Goal: Information Seeking & Learning: Find contact information

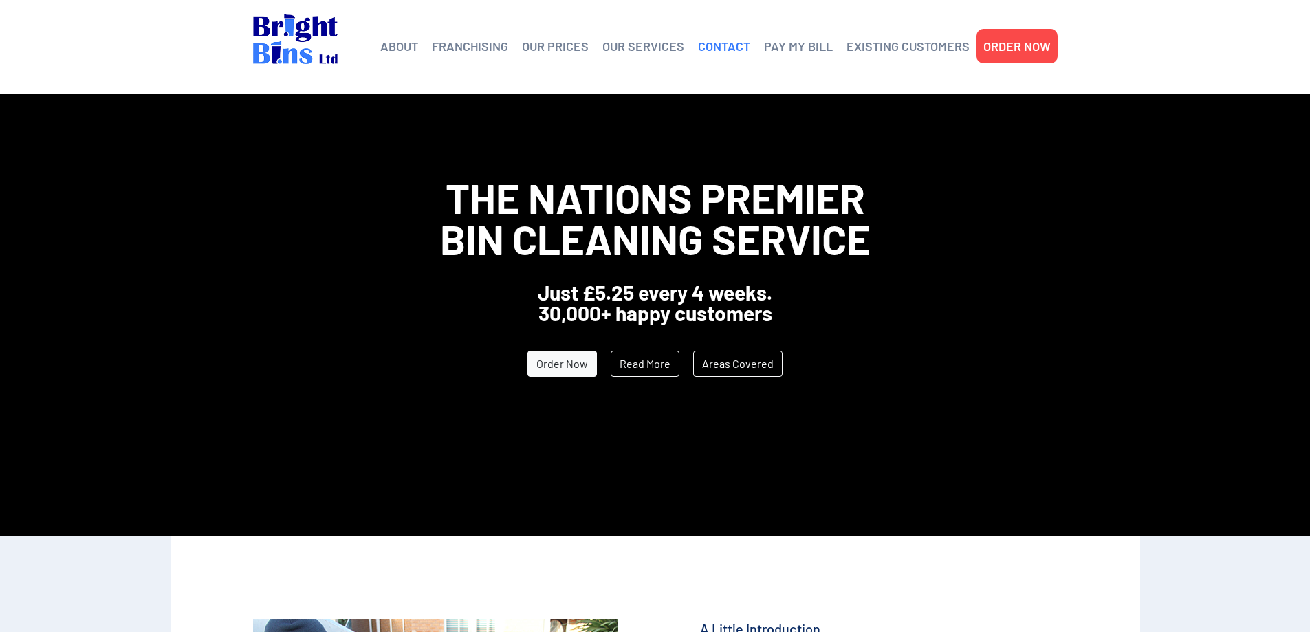
click at [713, 48] on link "CONTACT" at bounding box center [724, 46] width 52 height 21
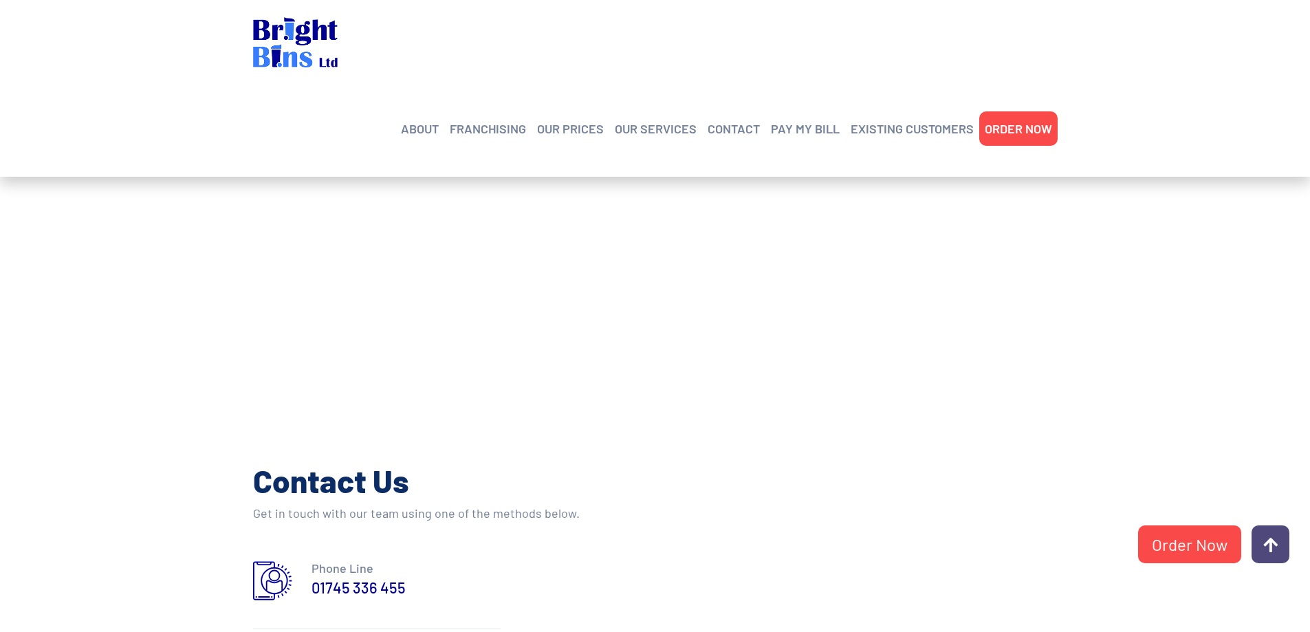
scroll to position [550, 0]
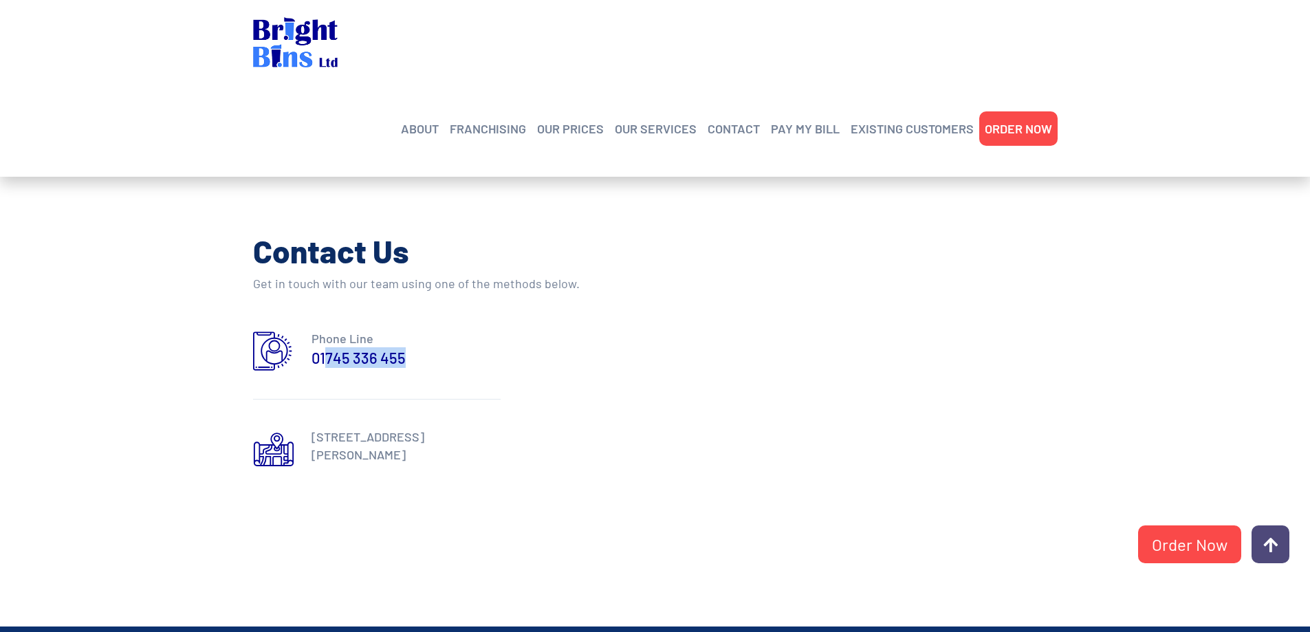
drag, startPoint x: 420, startPoint y: 359, endPoint x: 325, endPoint y: 367, distance: 95.2
click at [325, 367] on h3 "01745 336 455" at bounding box center [405, 357] width 189 height 21
copy link "745 336 455"
click at [630, 413] on div "Phone Line 01745 336 455 Unit 2 Bridge Business Park, Marsh Rd, Rhyl, Denbighsh…" at bounding box center [483, 424] width 461 height 190
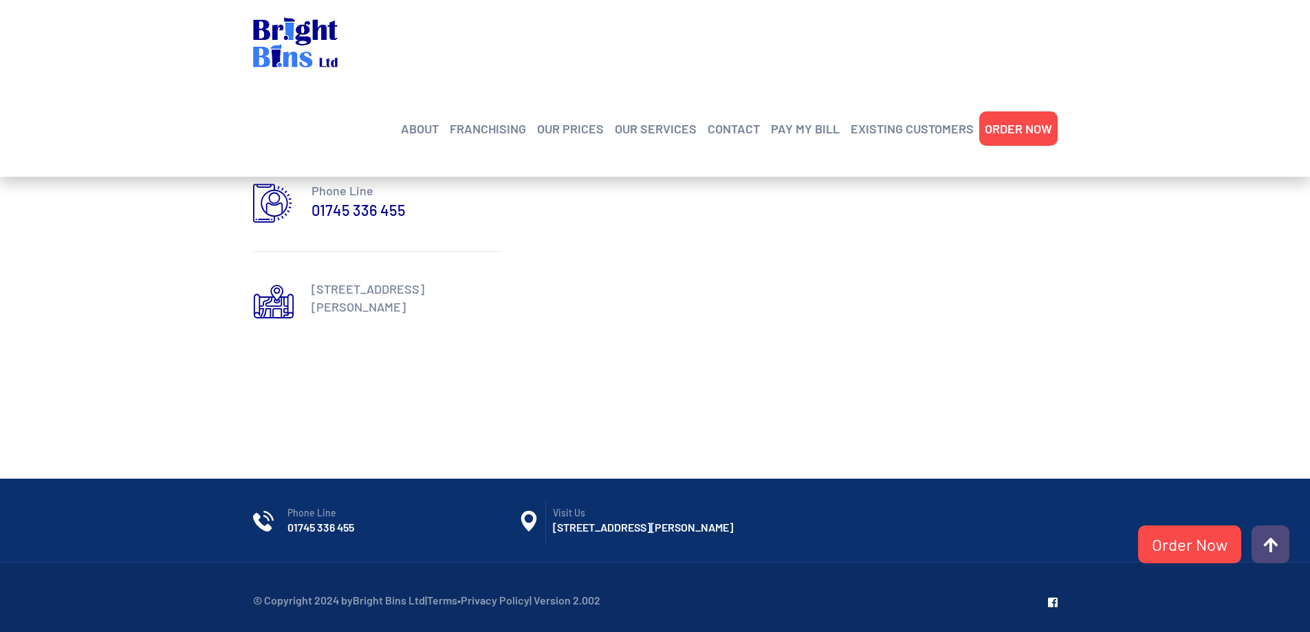
scroll to position [723, 0]
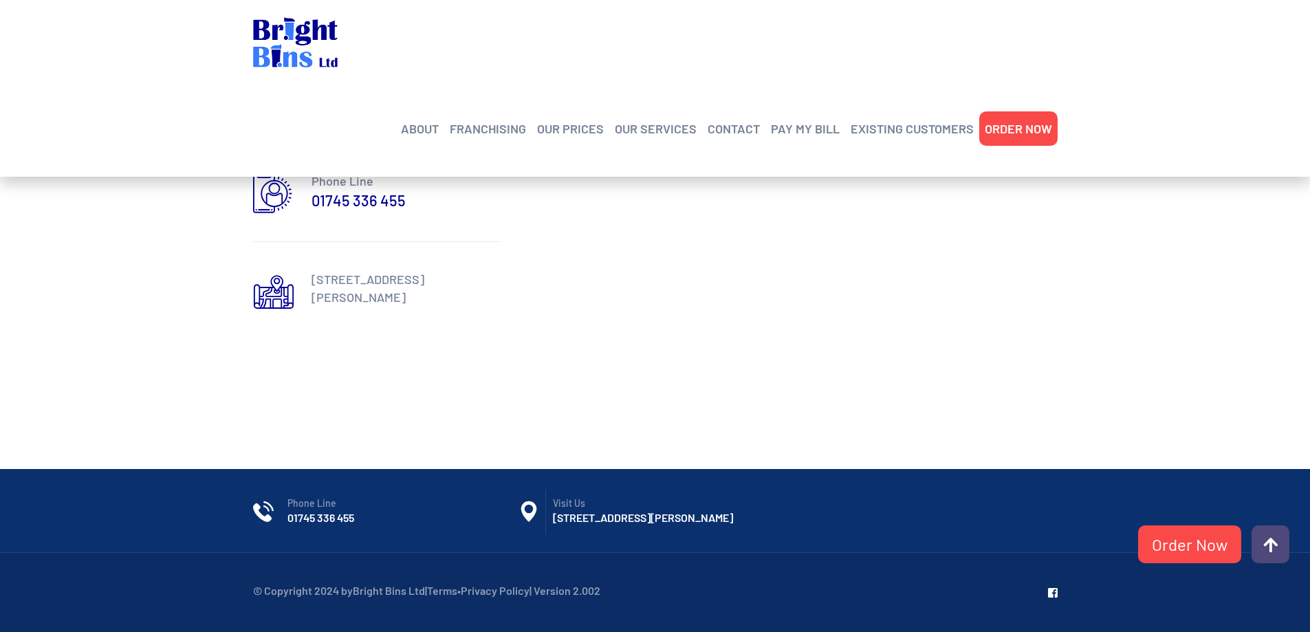
drag, startPoint x: 552, startPoint y: 504, endPoint x: 714, endPoint y: 523, distance: 162.7
click at [714, 523] on h6 "[STREET_ADDRESS][PERSON_NAME]" at bounding box center [668, 517] width 231 height 15
click at [773, 375] on section "Contact Us Get in touch with our team using one of the methods below. Phone Lin…" at bounding box center [655, 220] width 1310 height 448
drag, startPoint x: 365, startPoint y: 505, endPoint x: 281, endPoint y: 504, distance: 84.6
click at [281, 504] on li "Phone Line 01745 336 455" at bounding box center [385, 510] width 265 height 29
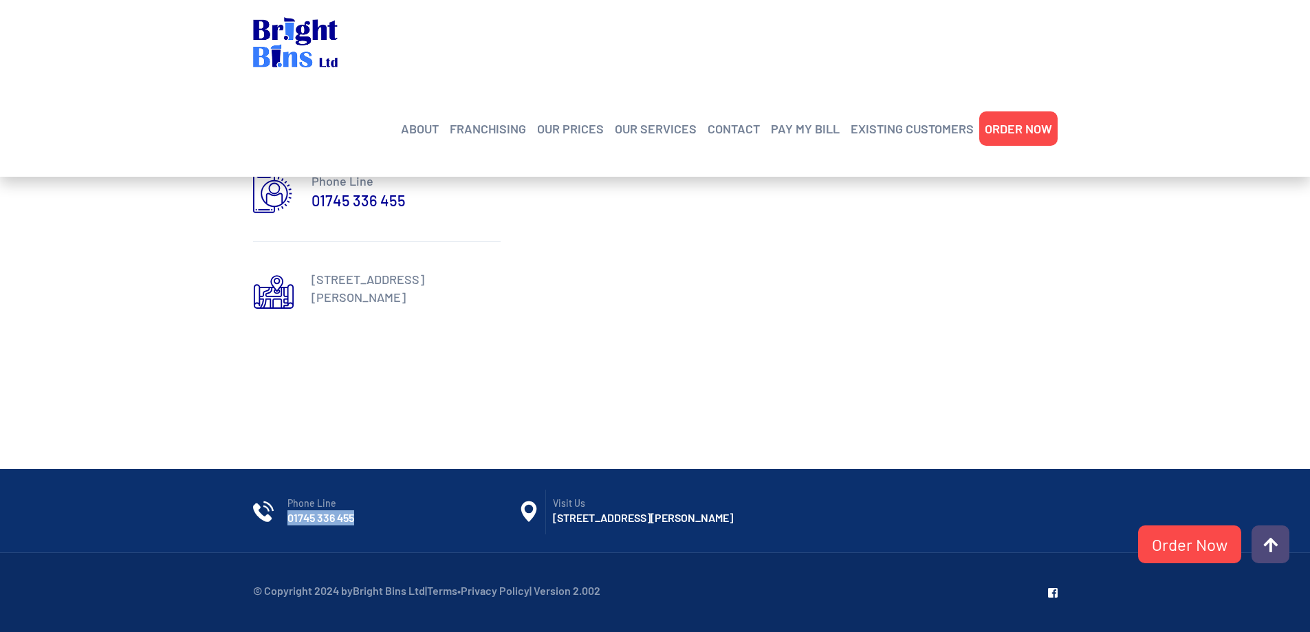
copy link "01745 336 455"
click at [1075, 341] on section "Contact Us Get in touch with our team using one of the methods below. Phone Lin…" at bounding box center [655, 220] width 1310 height 448
